Goal: Use online tool/utility: Utilize a website feature to perform a specific function

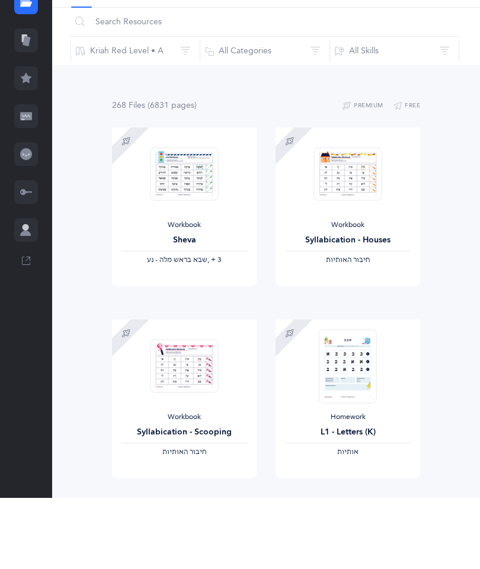
scroll to position [71, 0]
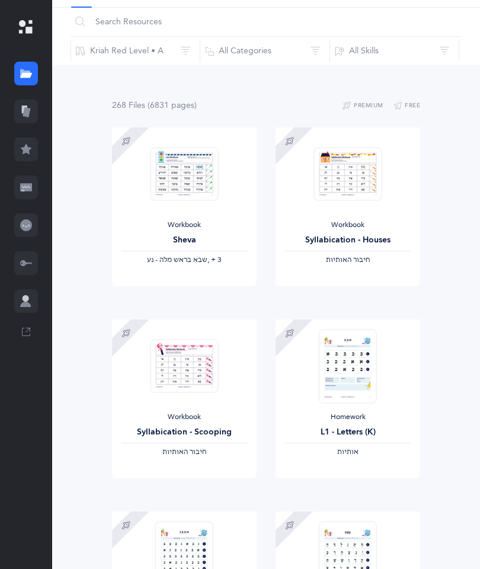
click at [28, 107] on icon at bounding box center [26, 112] width 12 height 12
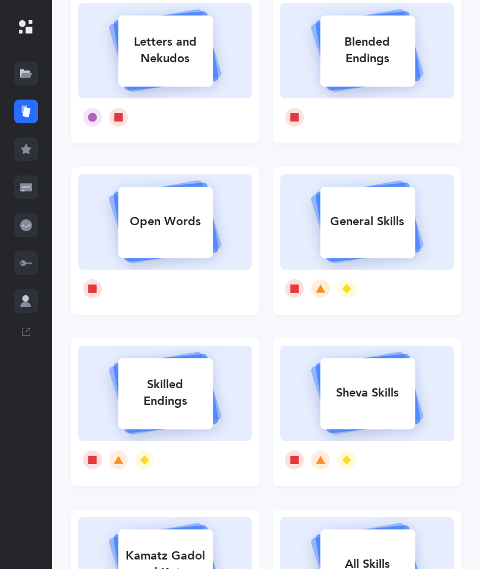
scroll to position [125, 0]
click at [386, 401] on div "Sheva Skills" at bounding box center [367, 393] width 95 height 31
select select
select select "single"
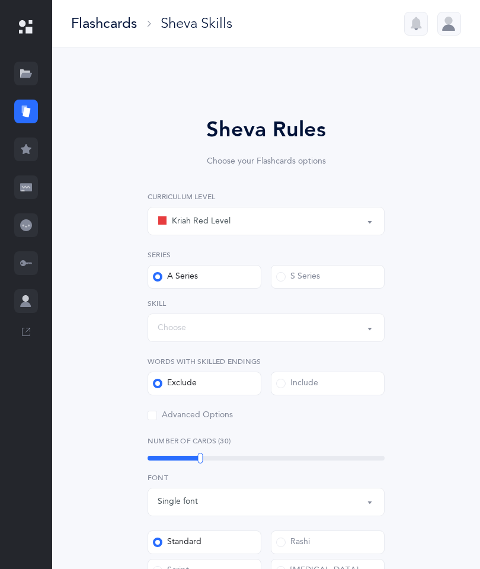
click at [368, 221] on button "Kriah Red Level" at bounding box center [266, 221] width 237 height 28
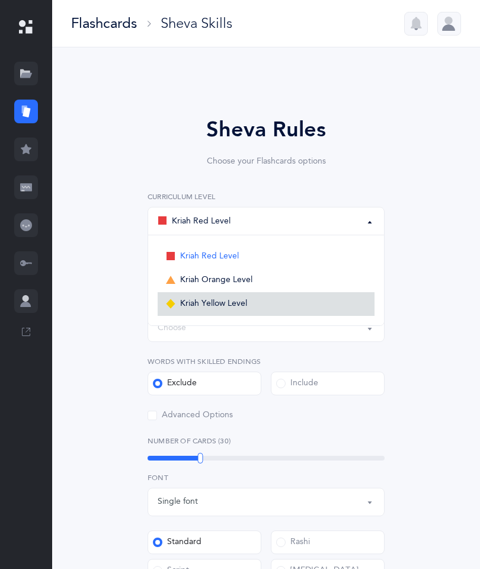
click at [272, 304] on link "Kriah Yellow Level" at bounding box center [266, 304] width 217 height 24
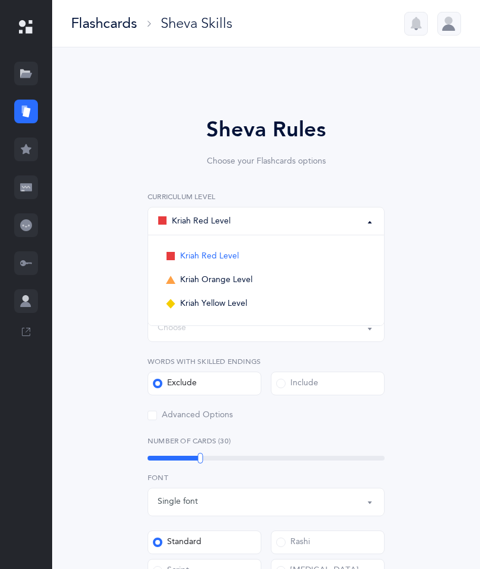
select select "5"
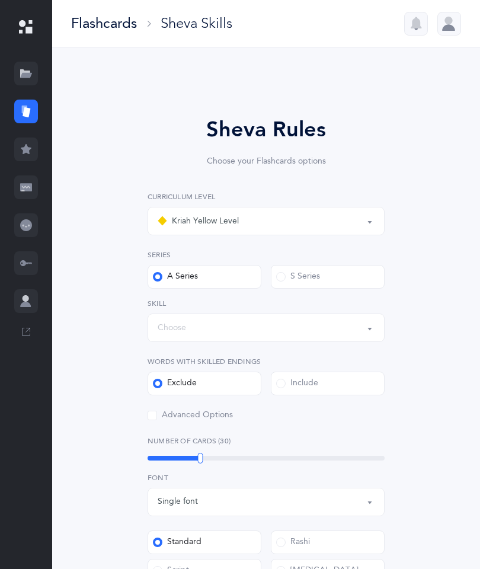
click at [378, 335] on button "Choose" at bounding box center [266, 328] width 237 height 28
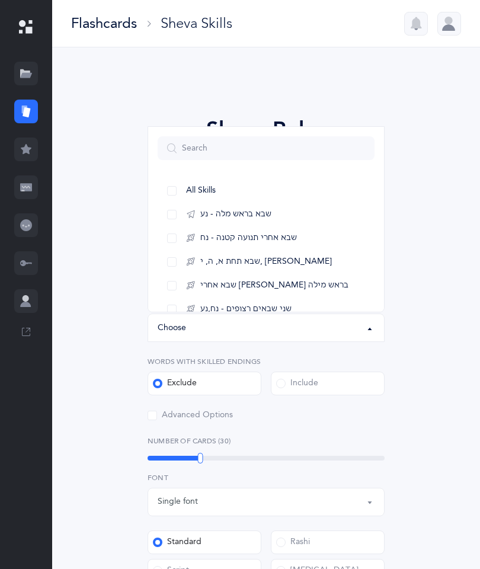
click at [205, 187] on span "All Skills" at bounding box center [201, 191] width 30 height 11
select select "all"
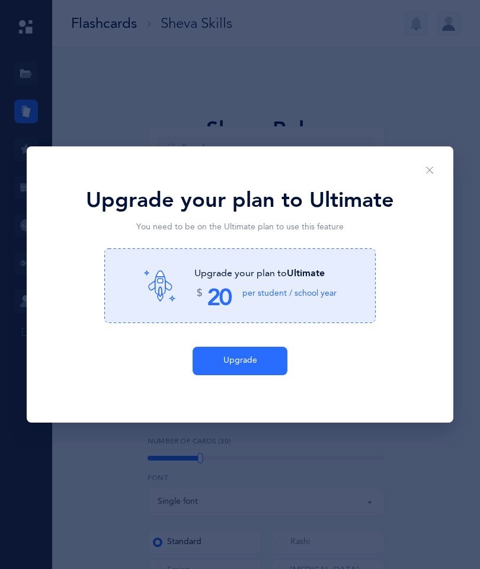
click at [256, 375] on button "Upgrade" at bounding box center [240, 361] width 95 height 28
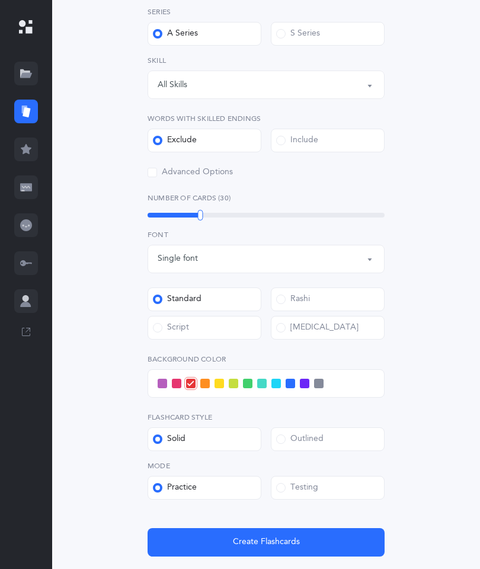
scroll to position [244, 0]
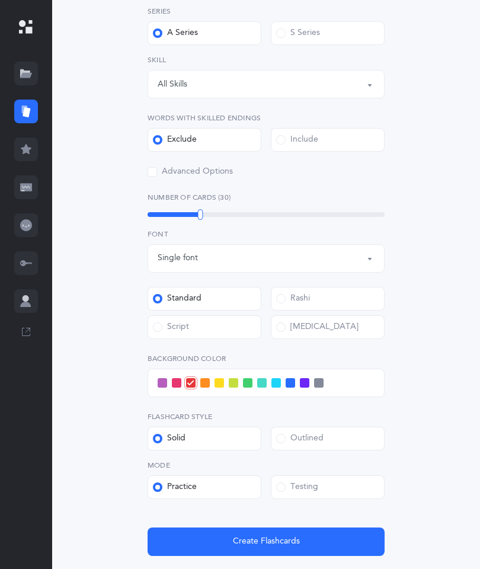
click at [304, 483] on div "Testing" at bounding box center [297, 488] width 42 height 12
click at [0, 0] on input "Testing" at bounding box center [0, 0] width 0 height 0
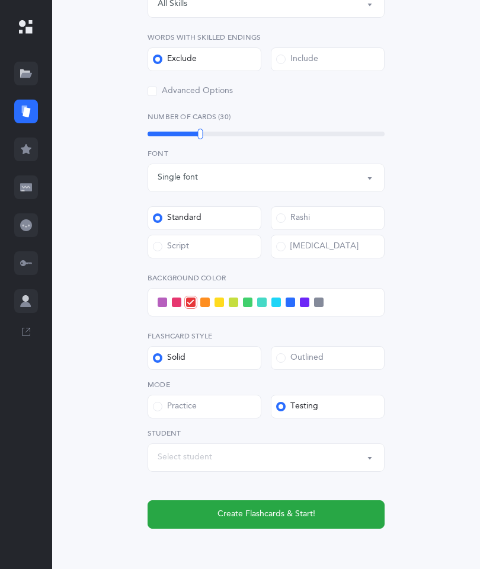
scroll to position [331, 0]
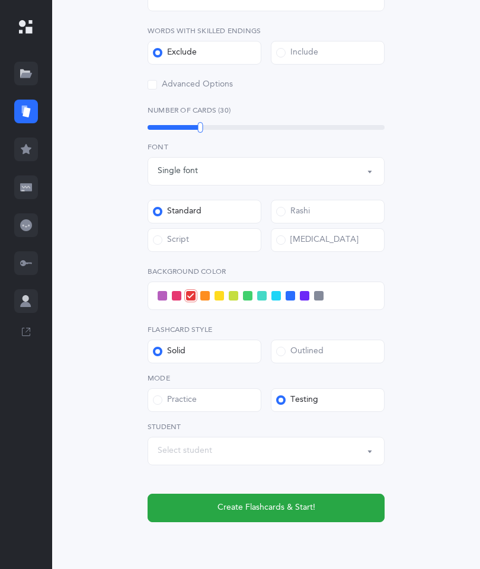
click at [310, 510] on span "Create Flashcards & Start!" at bounding box center [267, 508] width 98 height 12
